Goal: Find specific page/section: Find specific page/section

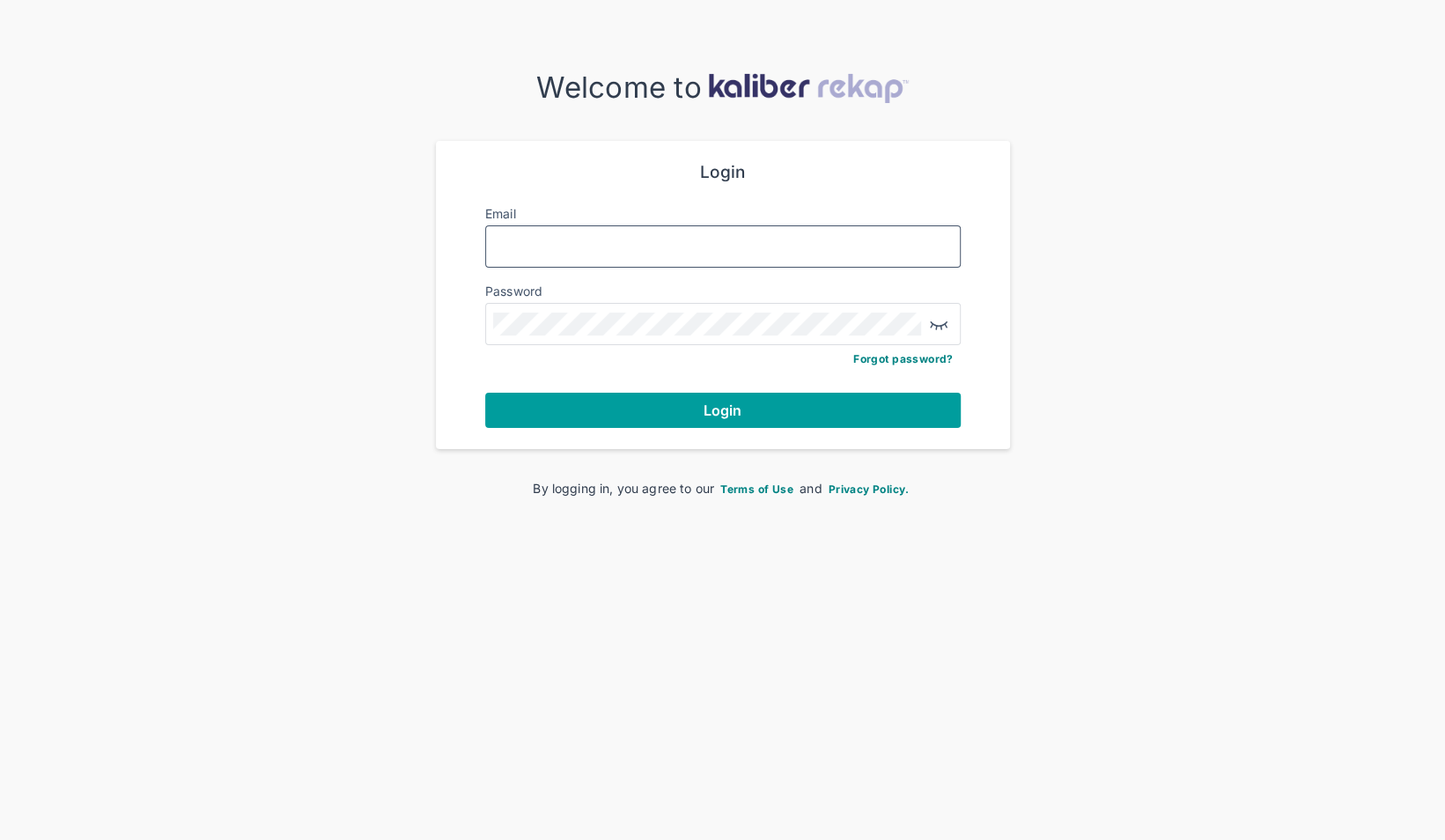
type input "**********"
click at [641, 425] on button "Login" at bounding box center [722, 410] width 475 height 35
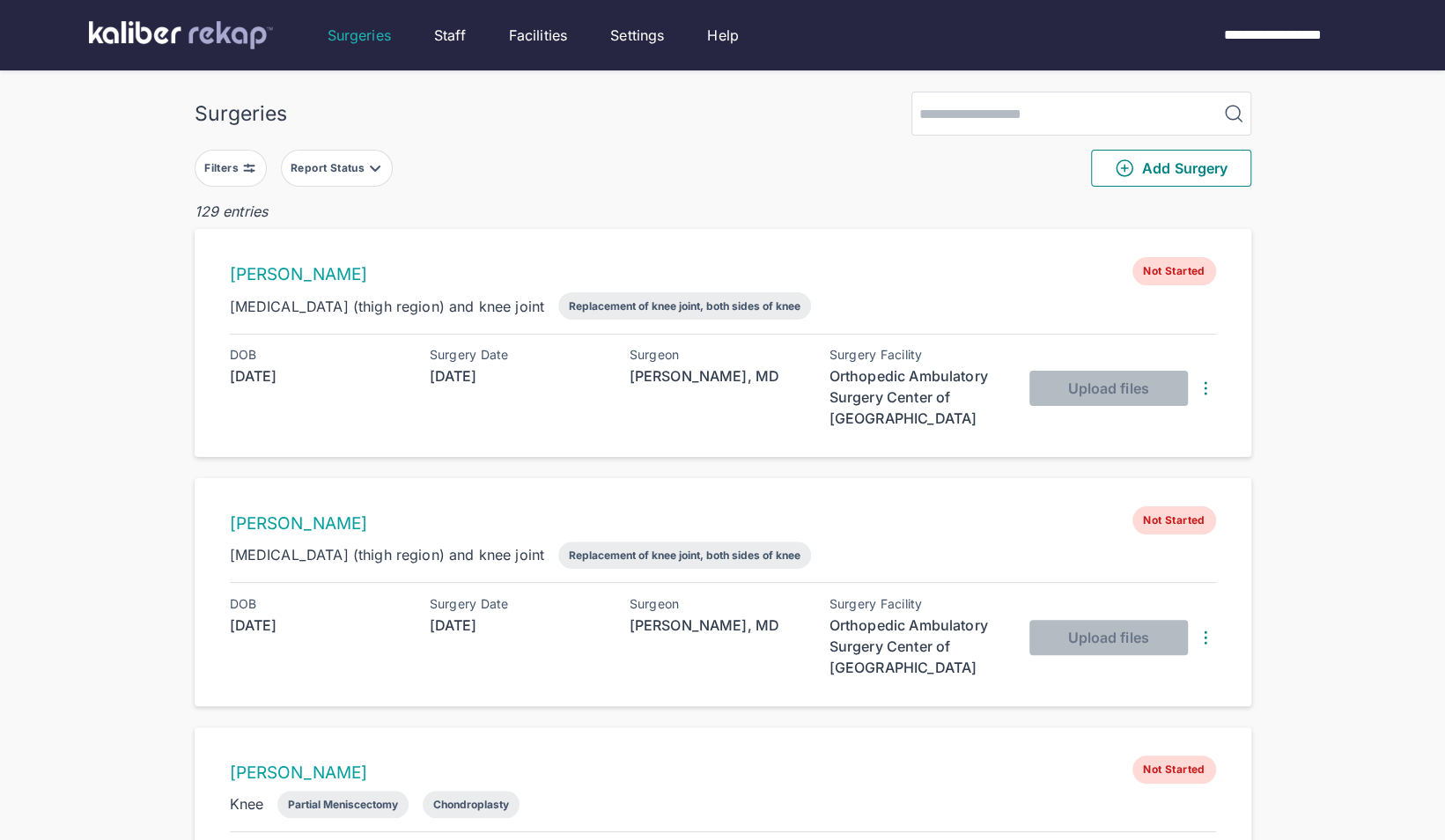
click at [325, 167] on div "Report Status" at bounding box center [329, 168] width 77 height 15
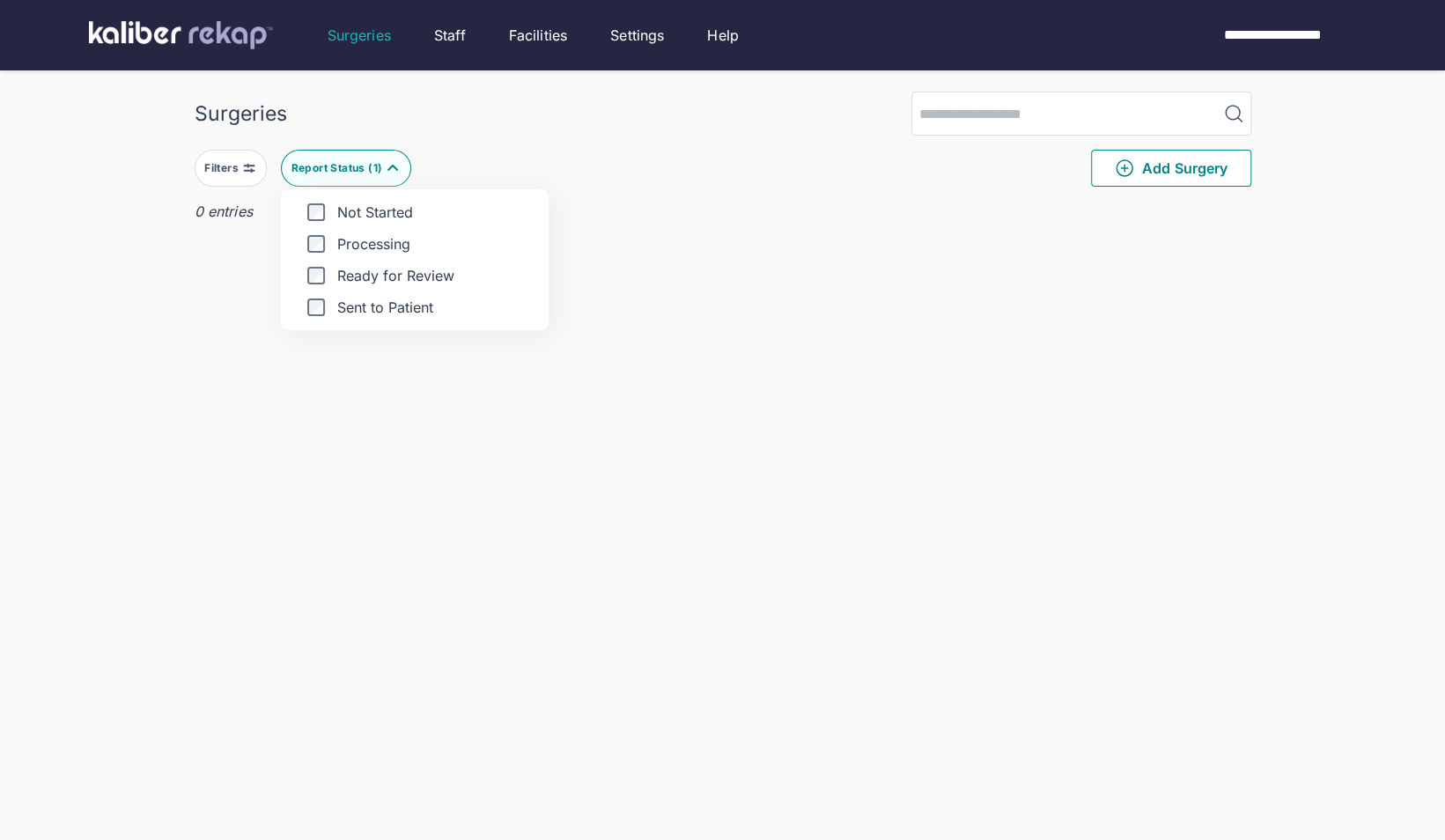
click at [150, 328] on div "Surgeries Filters Report Status ( 1 ) Not Started Processing Ready for Review S…" at bounding box center [722, 455] width 1445 height 910
